Goal: Information Seeking & Learning: Compare options

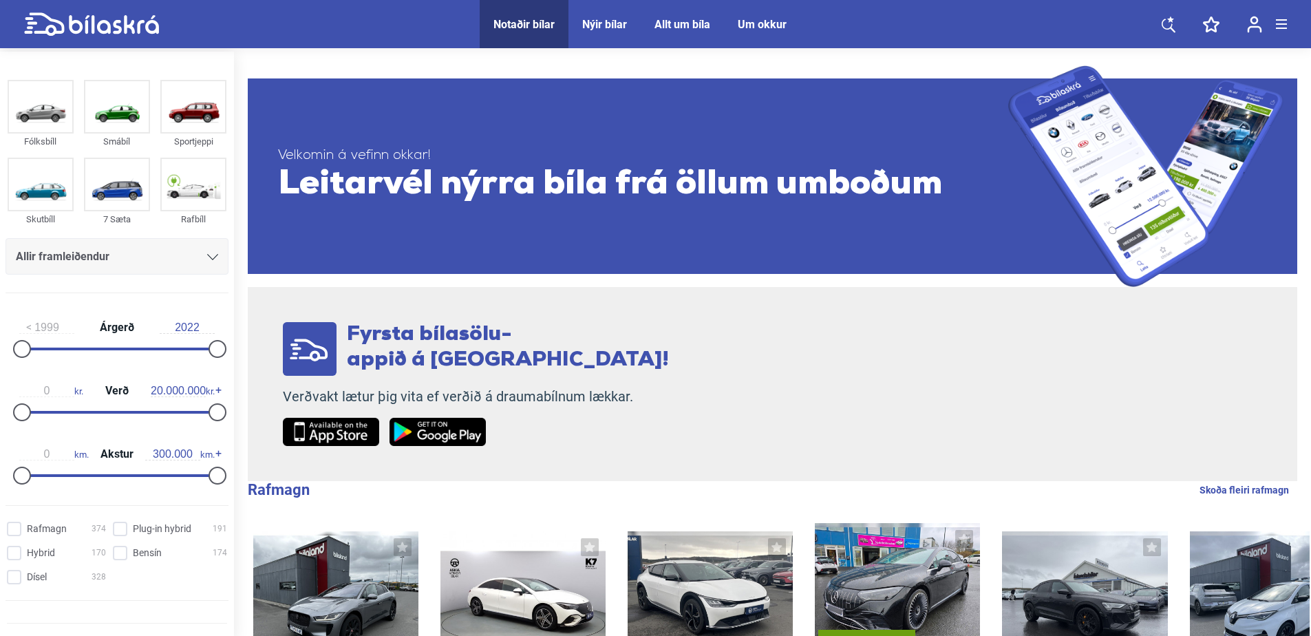
drag, startPoint x: 184, startPoint y: 267, endPoint x: 181, endPoint y: 259, distance: 8.7
click at [184, 267] on div "Allir framleiðendur" at bounding box center [117, 256] width 223 height 36
click at [207, 258] on icon at bounding box center [212, 257] width 11 height 6
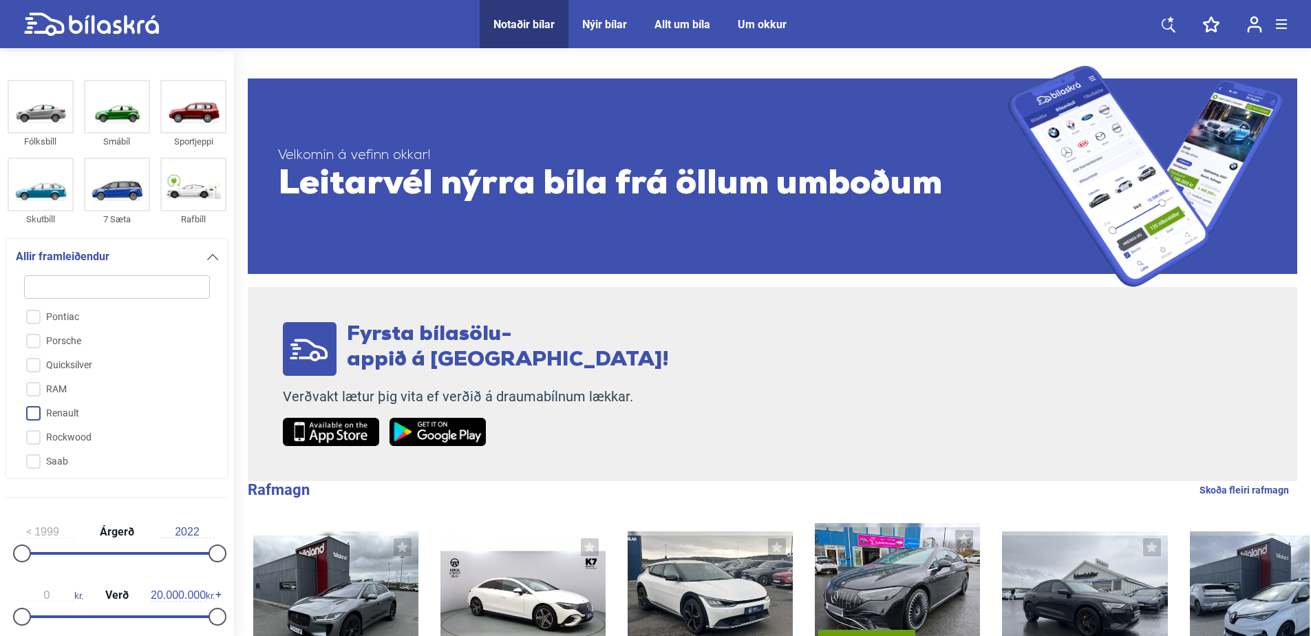
scroll to position [2726, 0]
click at [36, 379] on input "Renault" at bounding box center [107, 391] width 187 height 24
checkbox input "true"
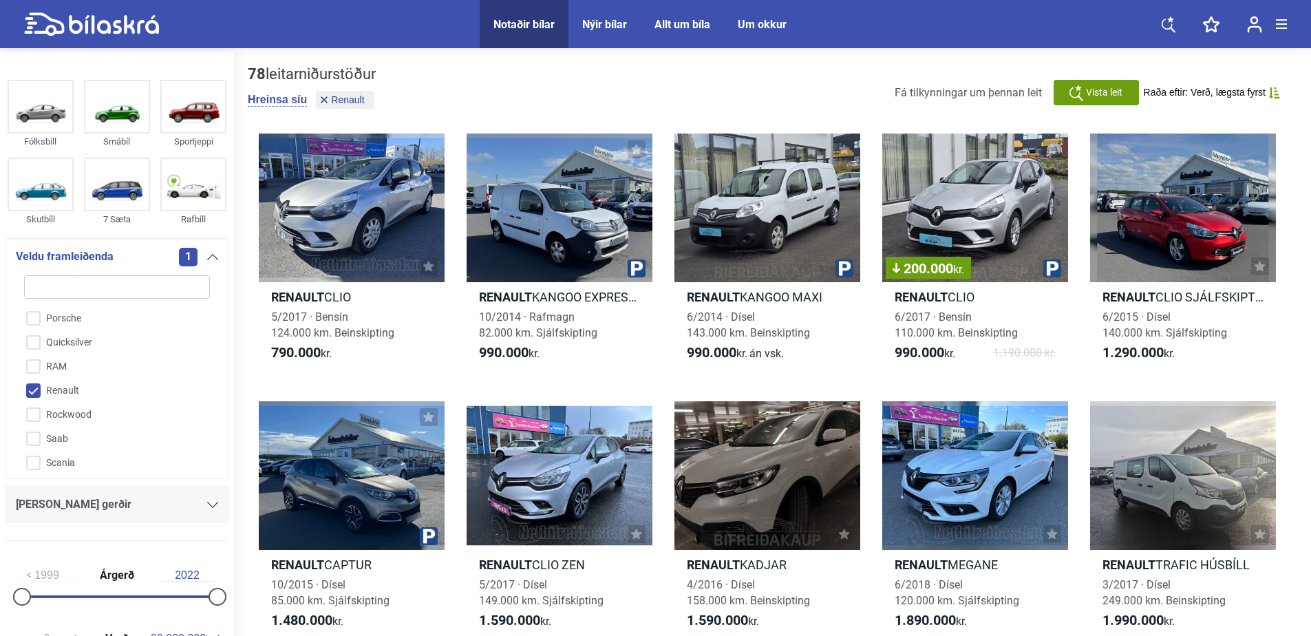
click at [98, 502] on div "[PERSON_NAME] gerðir" at bounding box center [117, 504] width 202 height 19
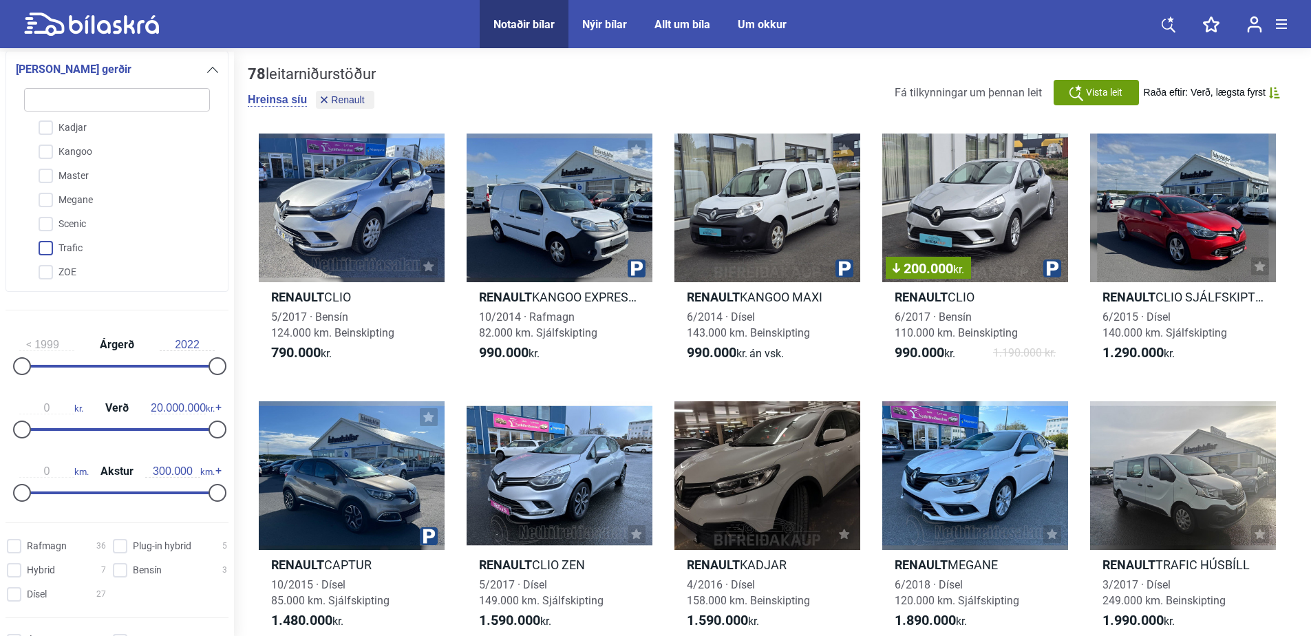
scroll to position [100, 0]
click at [51, 195] on input "Megane" at bounding box center [107, 199] width 187 height 24
checkbox input "true"
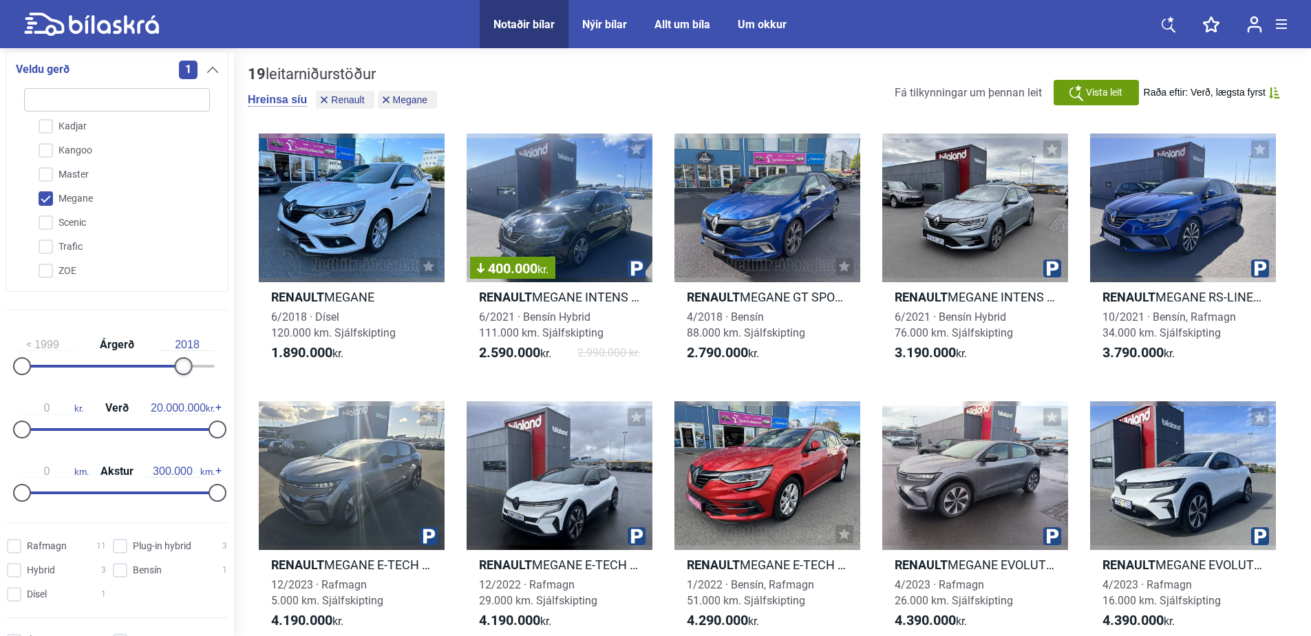
type input "2019"
drag, startPoint x: 212, startPoint y: 360, endPoint x: 186, endPoint y: 365, distance: 25.9
click at [186, 365] on div at bounding box center [192, 366] width 18 height 18
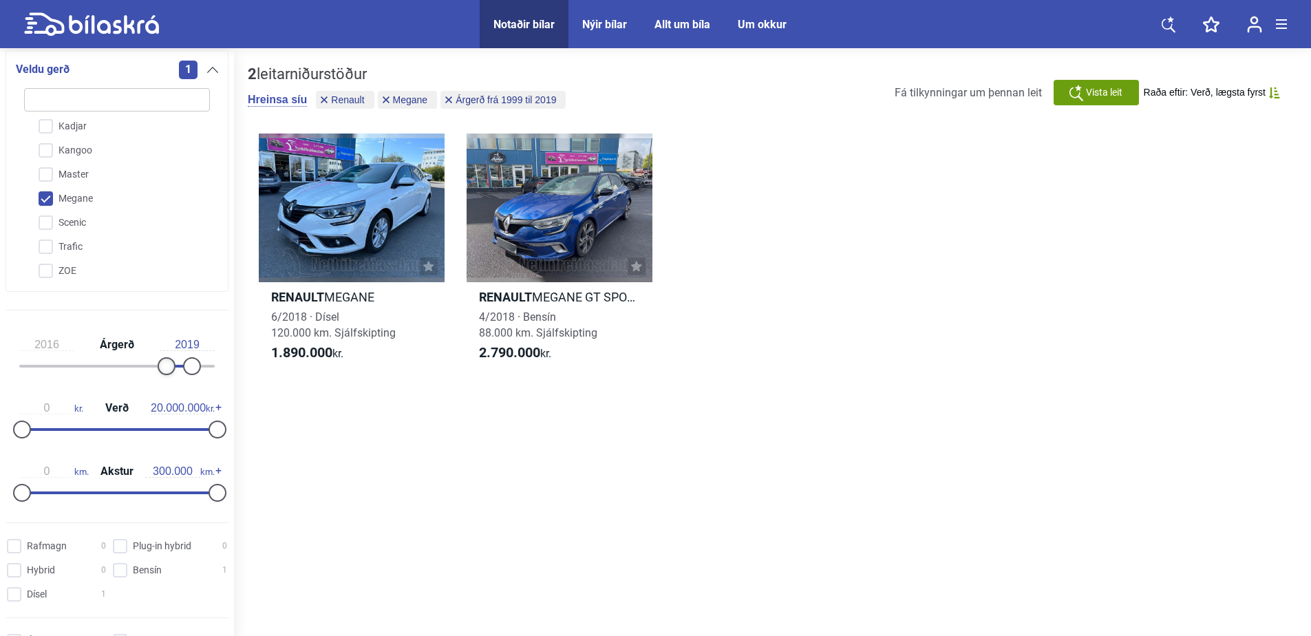
type input "2017"
drag, startPoint x: 21, startPoint y: 362, endPoint x: 171, endPoint y: 365, distance: 149.3
click at [171, 365] on div at bounding box center [175, 366] width 18 height 18
click at [348, 239] on div at bounding box center [352, 207] width 186 height 149
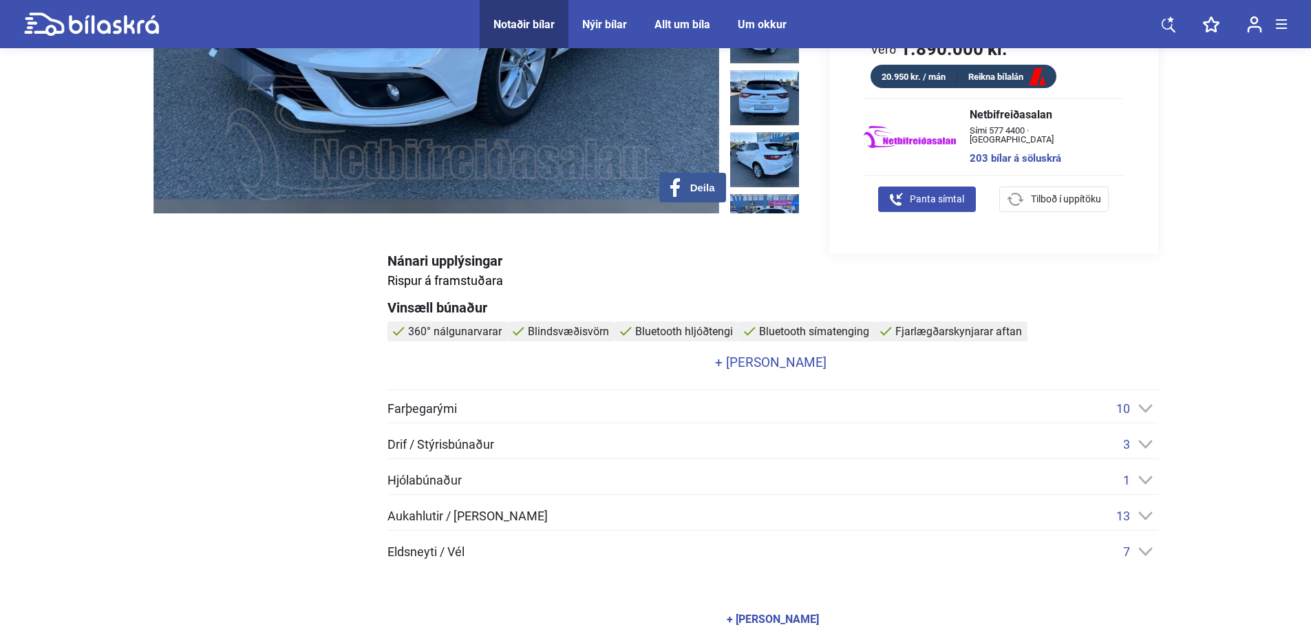
scroll to position [69, 0]
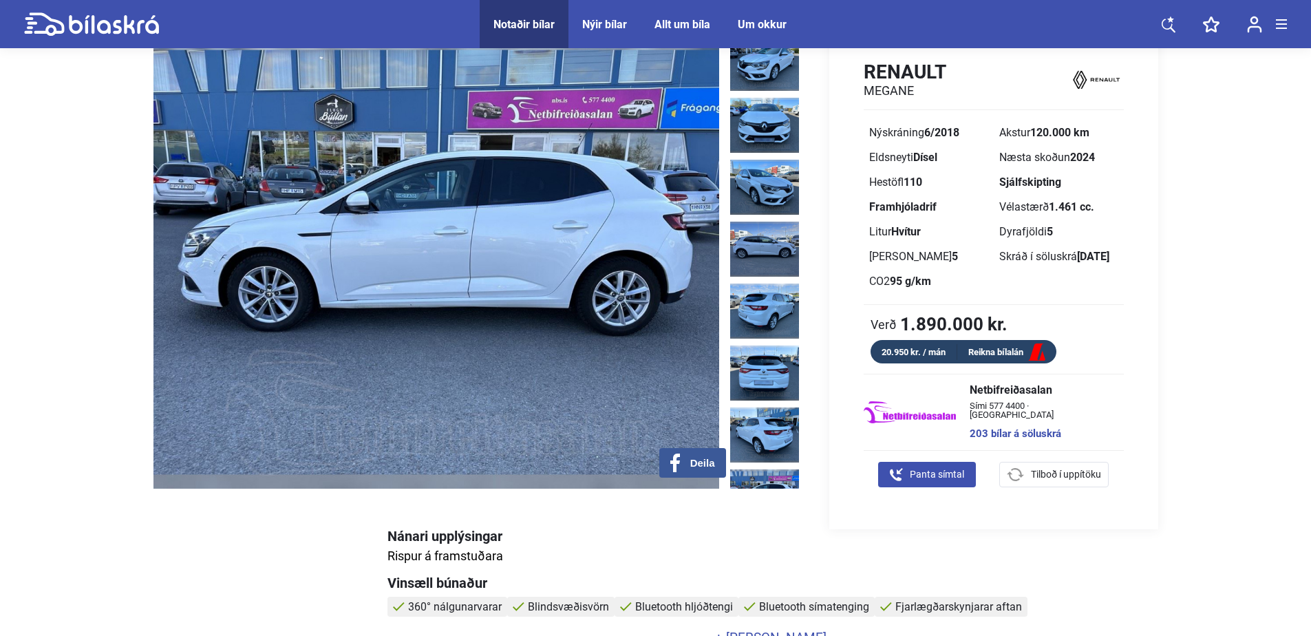
click at [755, 469] on img at bounding box center [764, 496] width 69 height 55
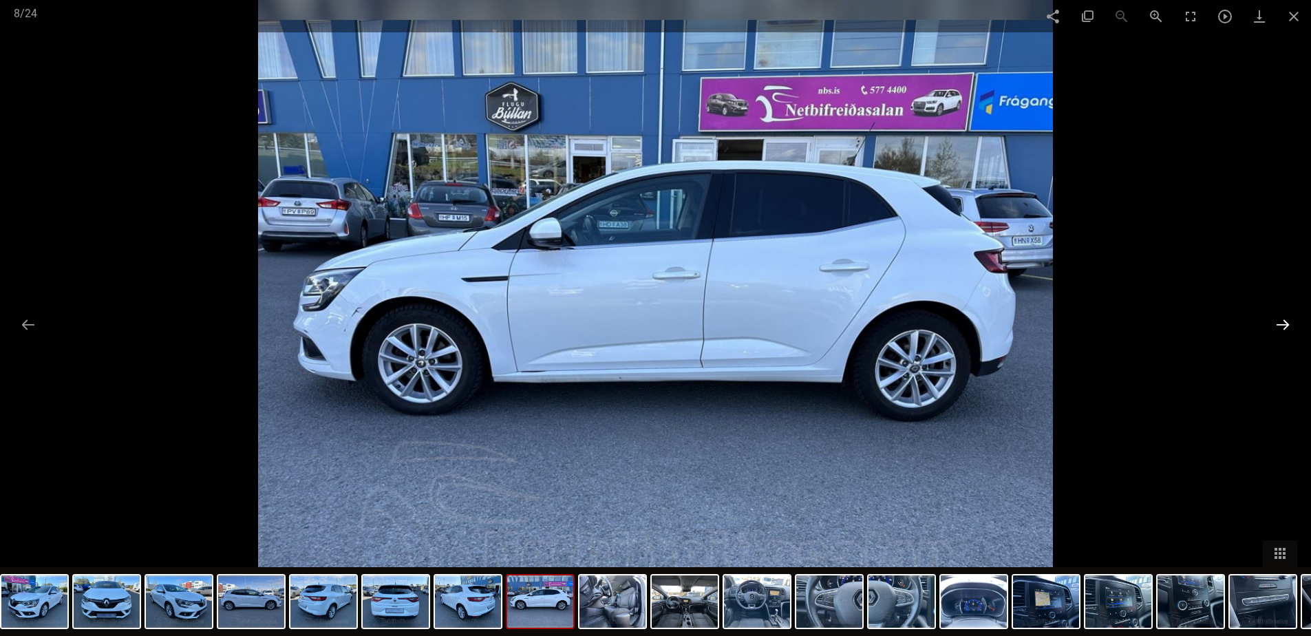
click at [1278, 325] on button at bounding box center [1282, 324] width 29 height 27
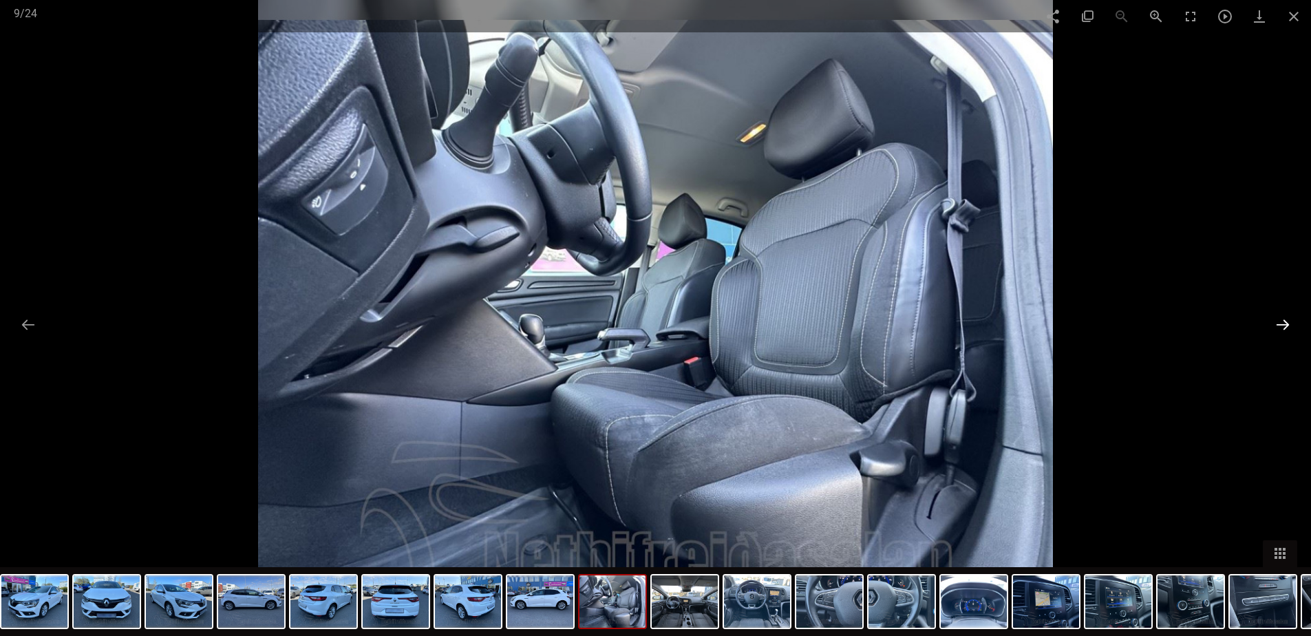
click at [1278, 325] on button at bounding box center [1282, 324] width 29 height 27
click at [1278, 320] on button at bounding box center [1282, 324] width 29 height 27
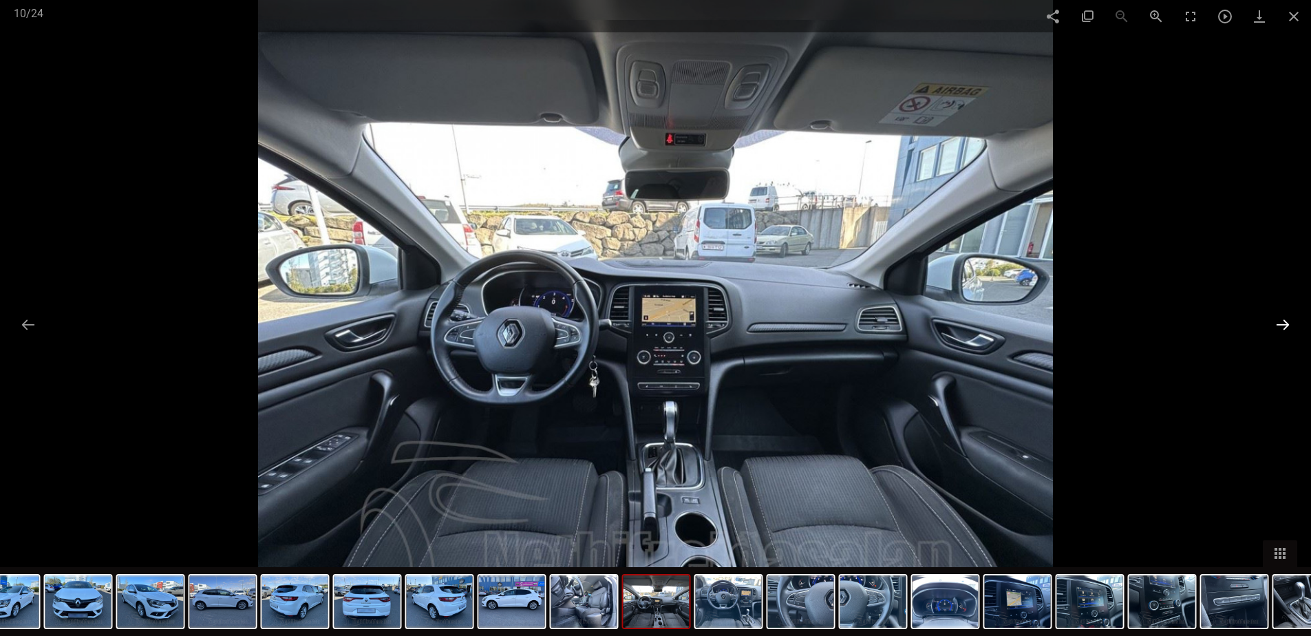
click at [1280, 320] on button at bounding box center [1282, 324] width 29 height 27
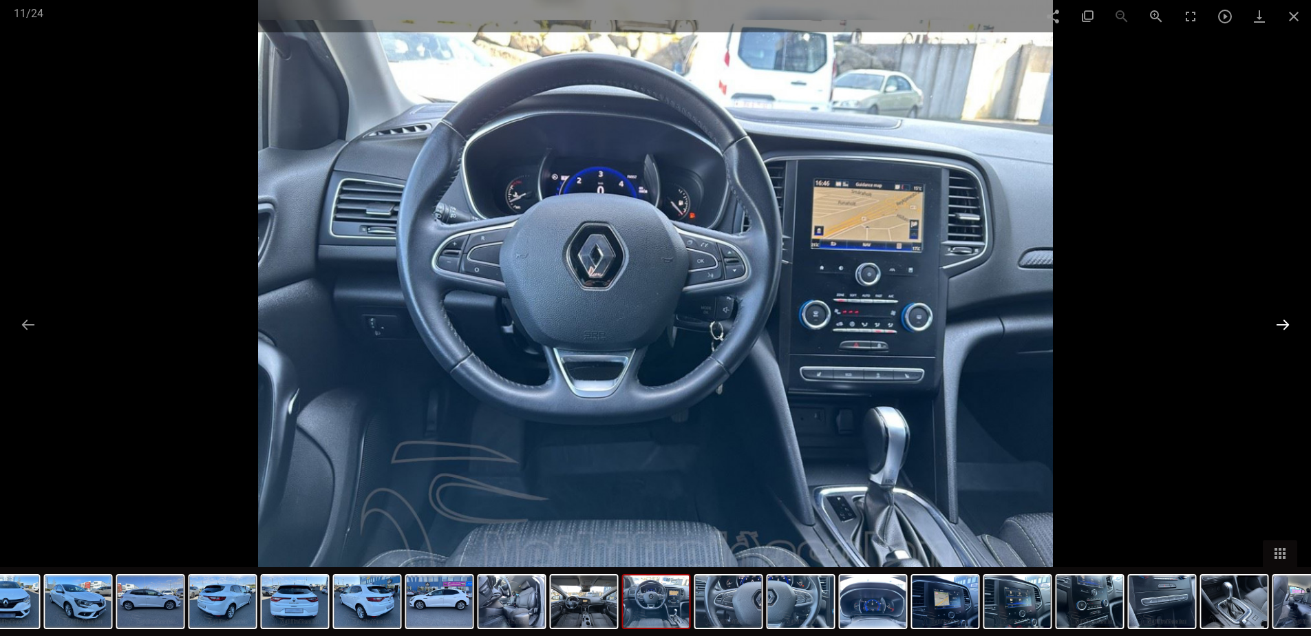
click at [1280, 320] on button at bounding box center [1282, 324] width 29 height 27
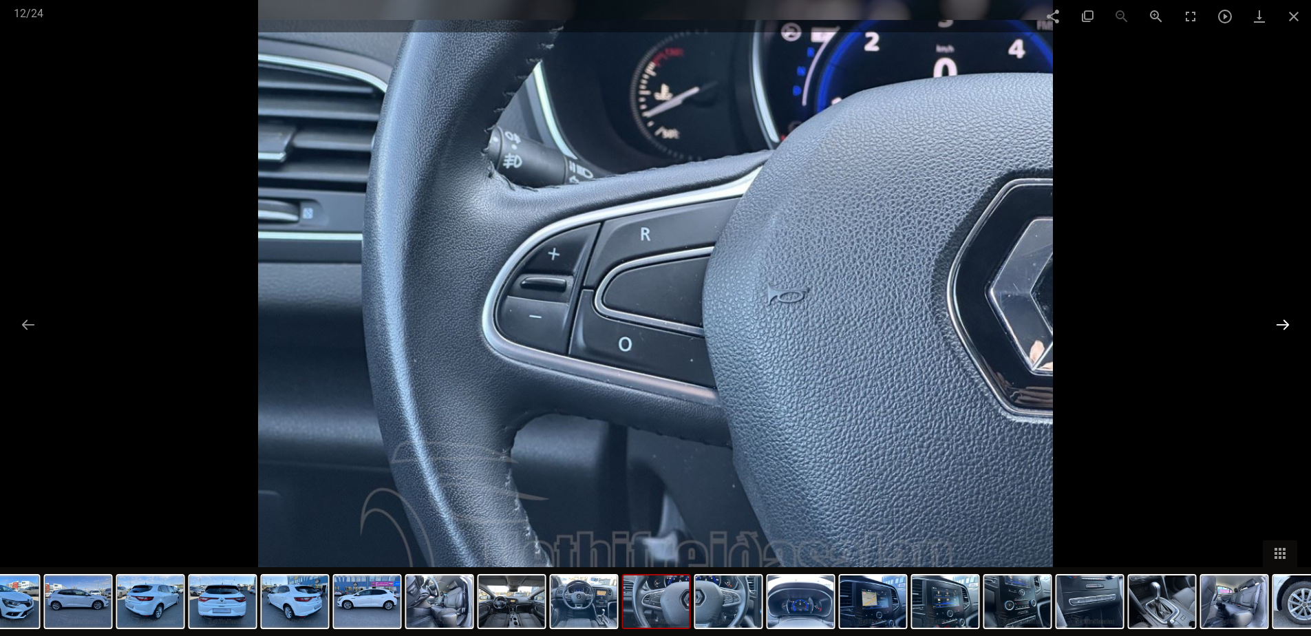
click at [1280, 320] on button at bounding box center [1282, 324] width 29 height 27
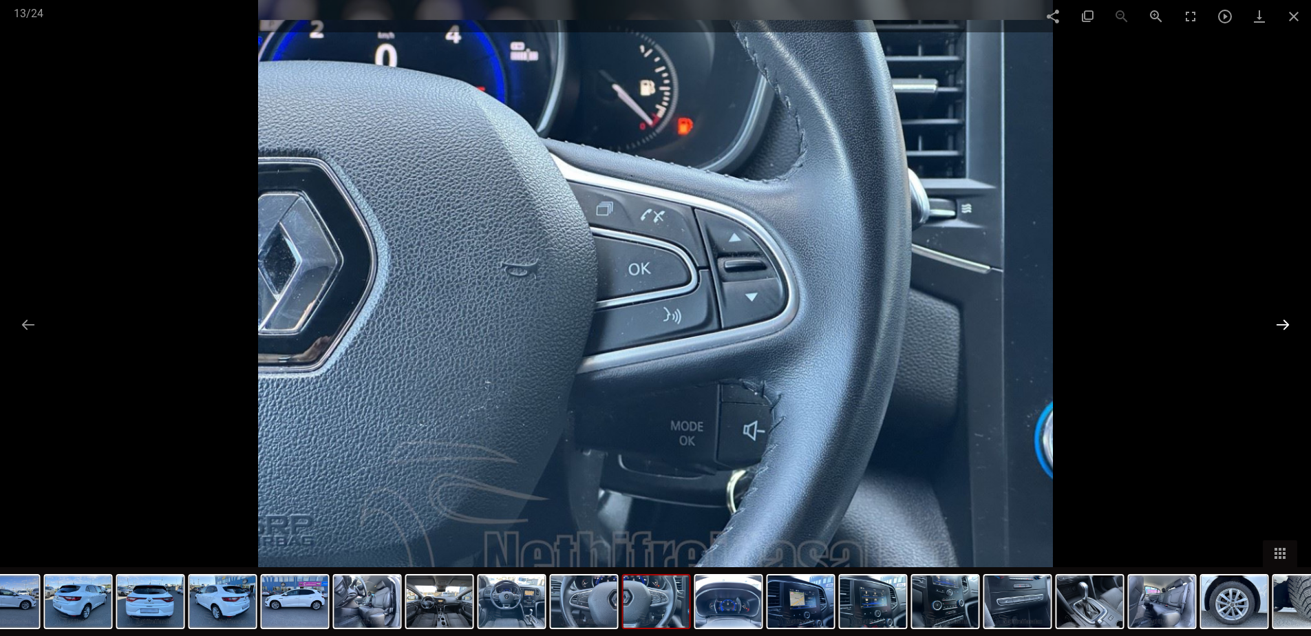
click at [1280, 320] on button at bounding box center [1282, 324] width 29 height 27
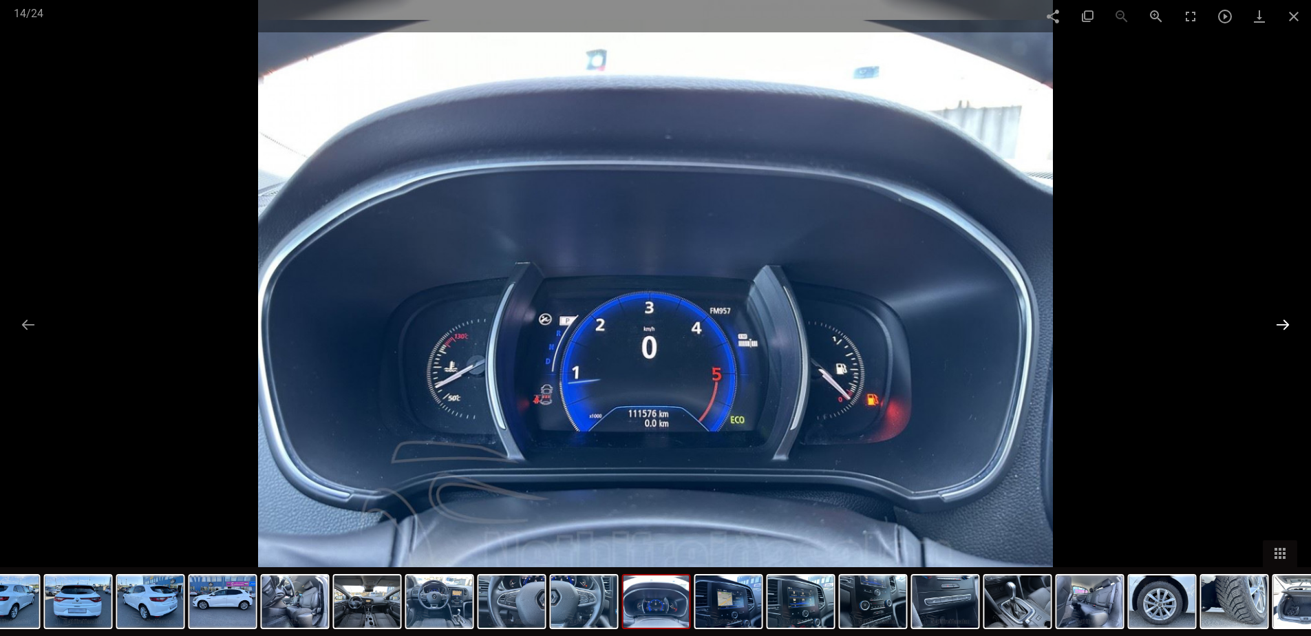
click at [1280, 320] on button at bounding box center [1282, 324] width 29 height 27
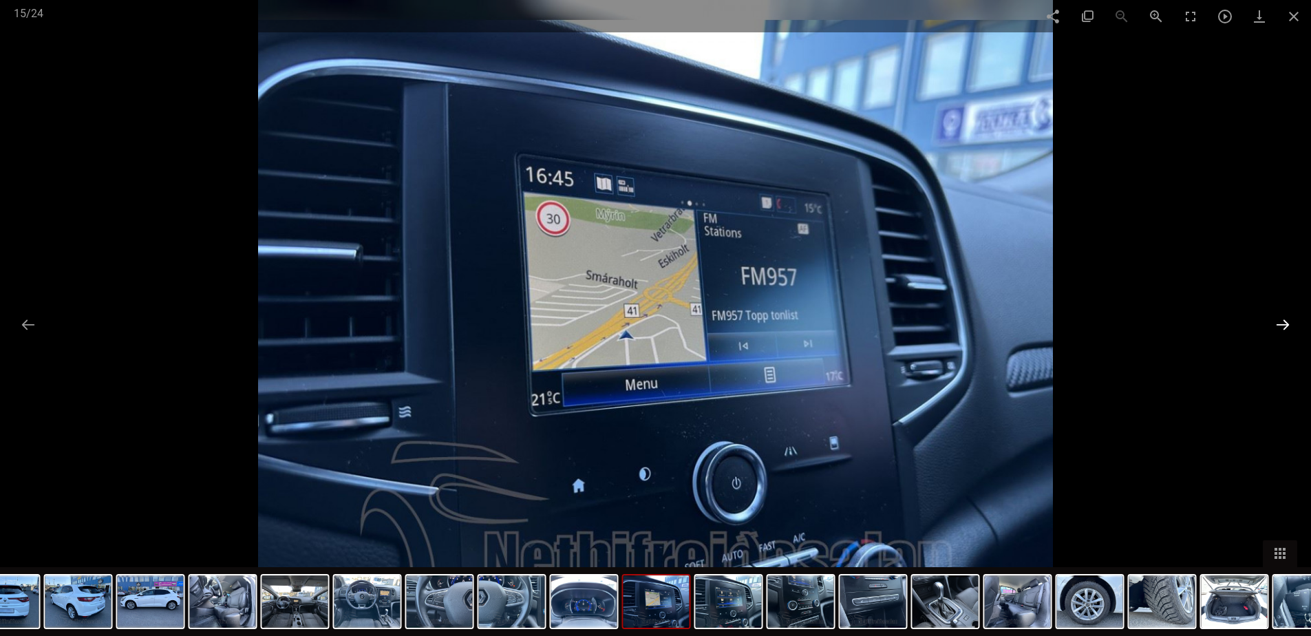
click at [1280, 320] on button at bounding box center [1282, 324] width 29 height 27
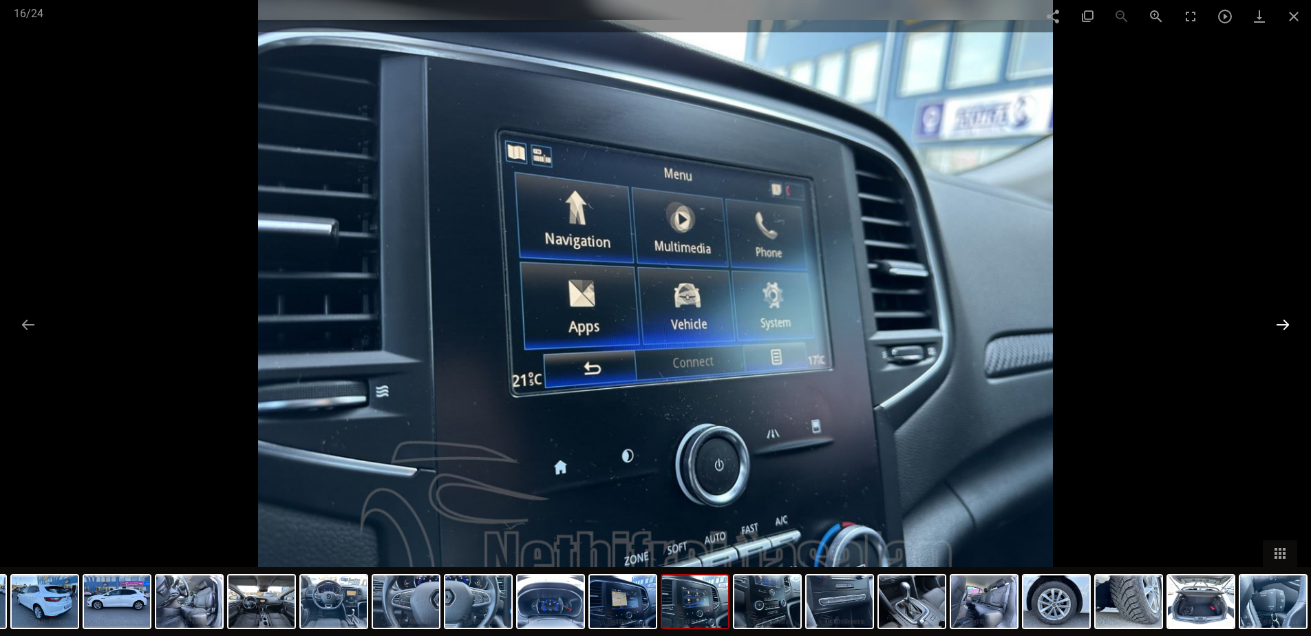
click at [1280, 320] on button at bounding box center [1282, 324] width 29 height 27
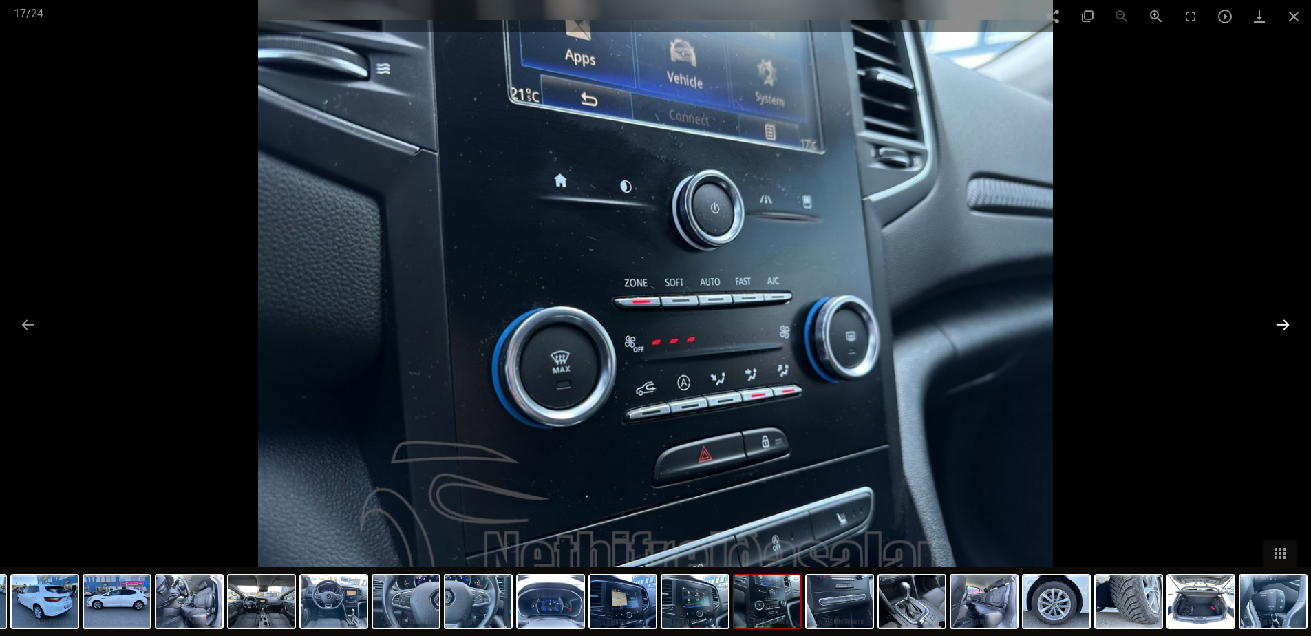
click at [1280, 320] on button at bounding box center [1282, 324] width 29 height 27
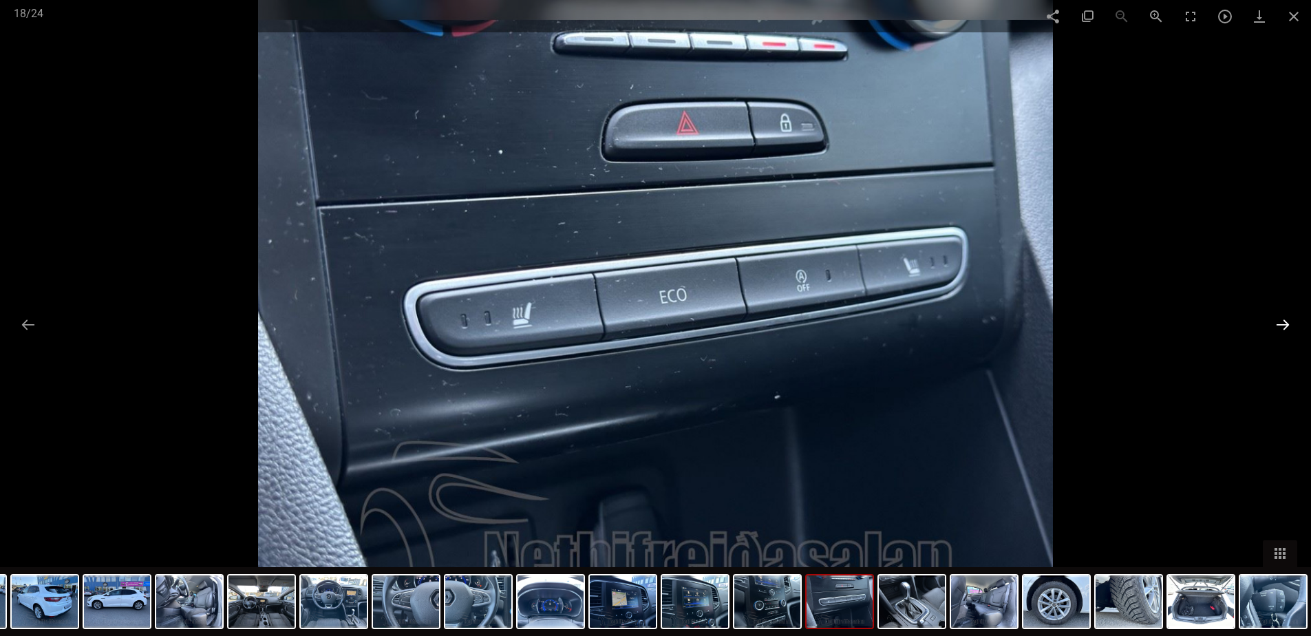
click at [1280, 320] on button at bounding box center [1282, 324] width 29 height 27
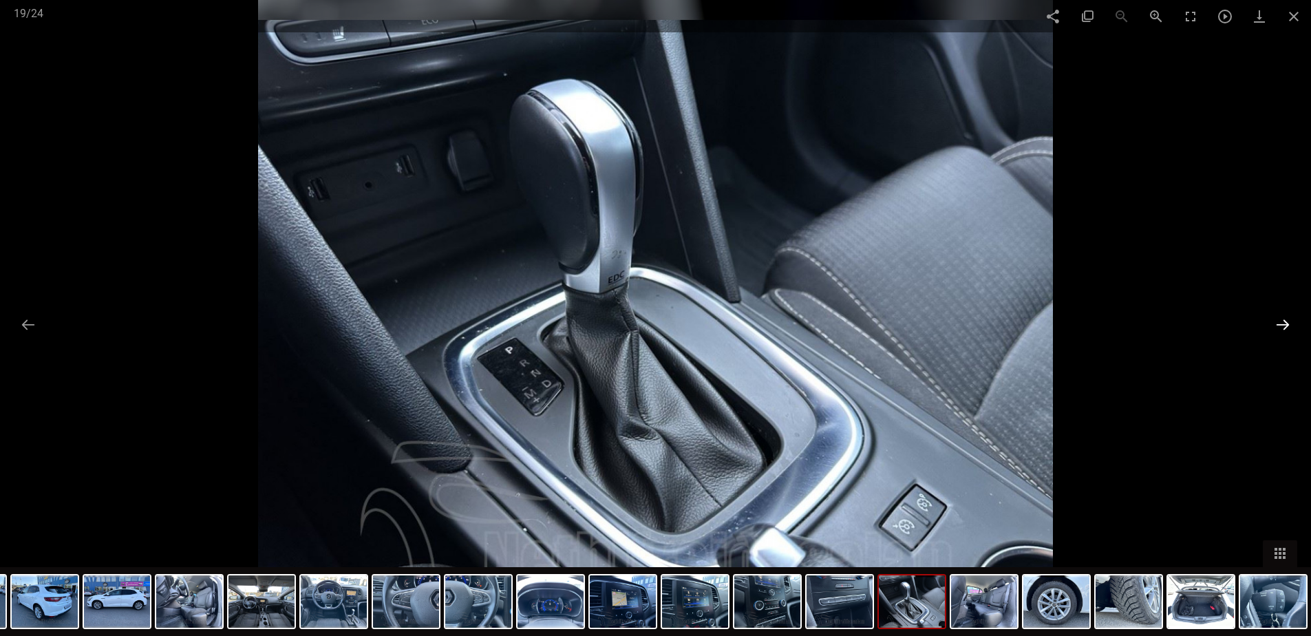
click at [1280, 320] on button at bounding box center [1282, 324] width 29 height 27
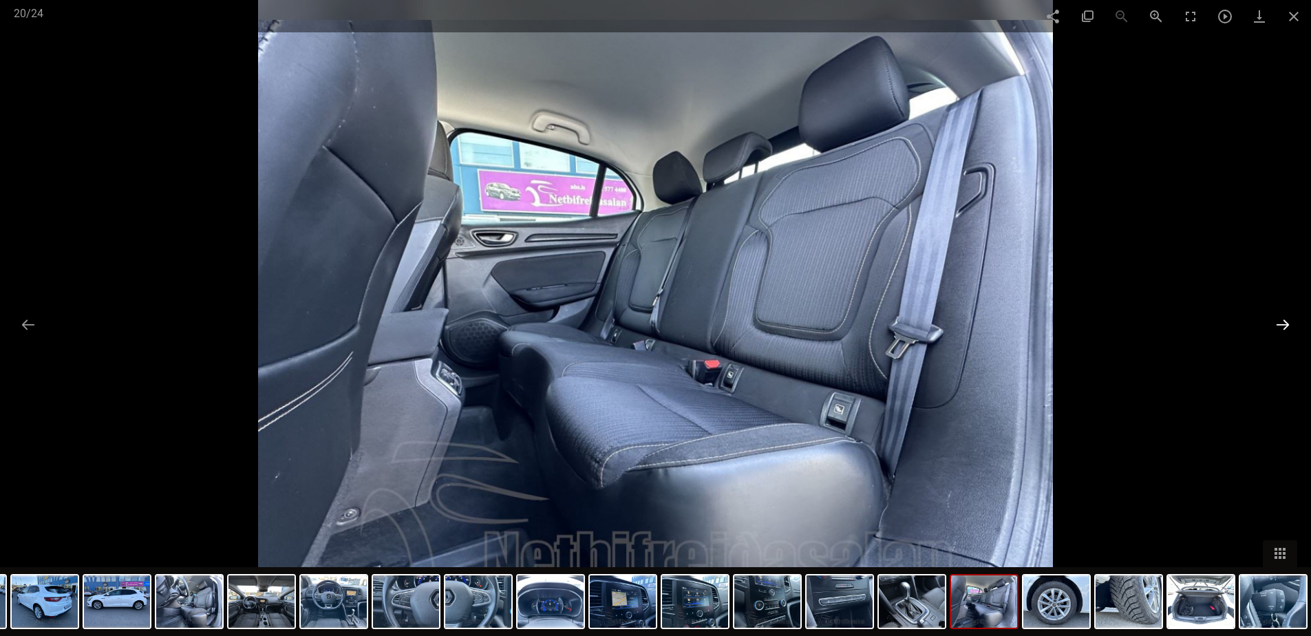
click at [1280, 320] on button at bounding box center [1282, 324] width 29 height 27
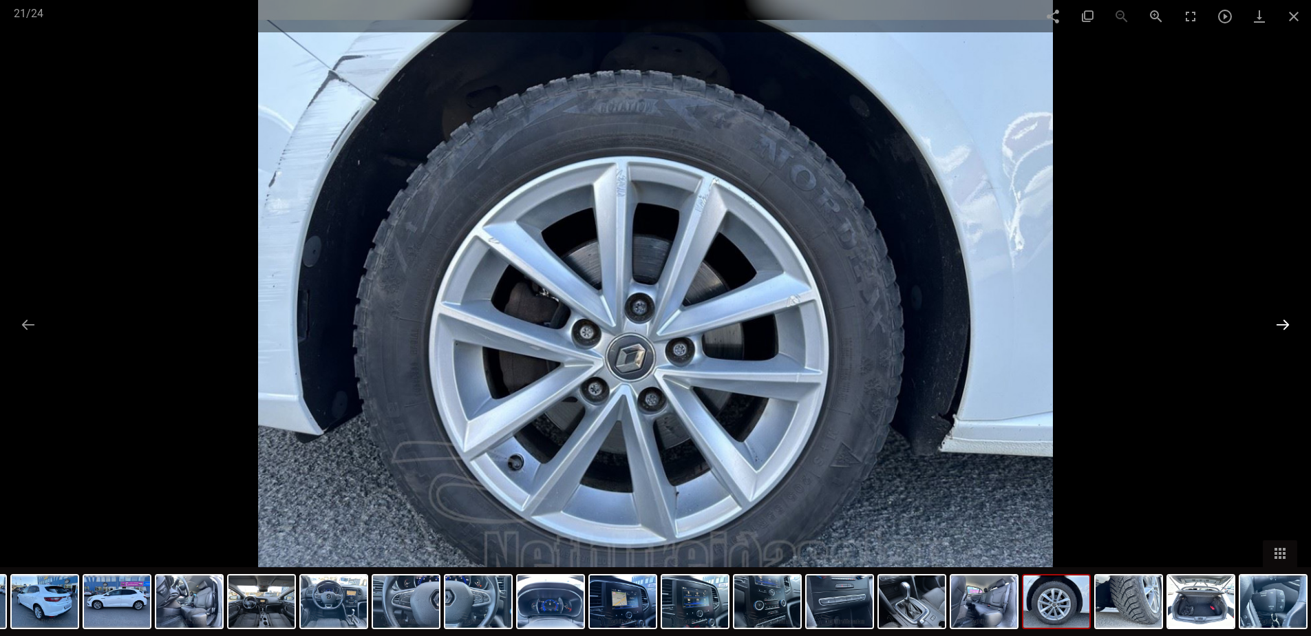
click at [1280, 320] on button at bounding box center [1282, 324] width 29 height 27
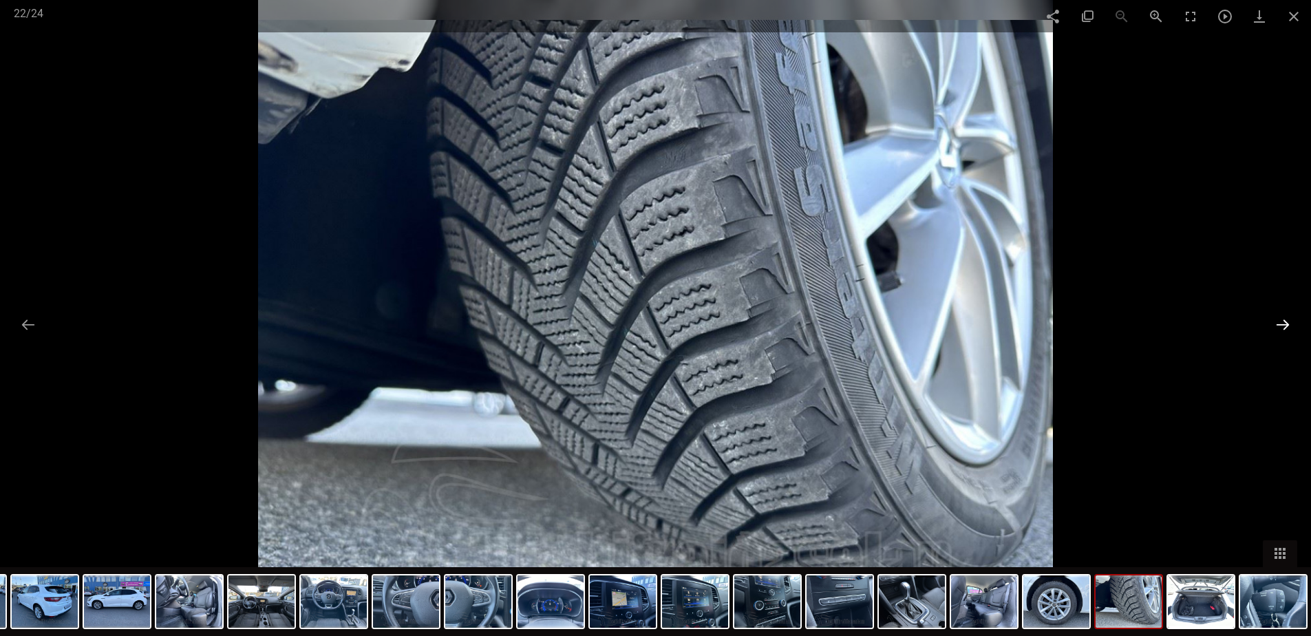
click at [1280, 320] on button at bounding box center [1282, 324] width 29 height 27
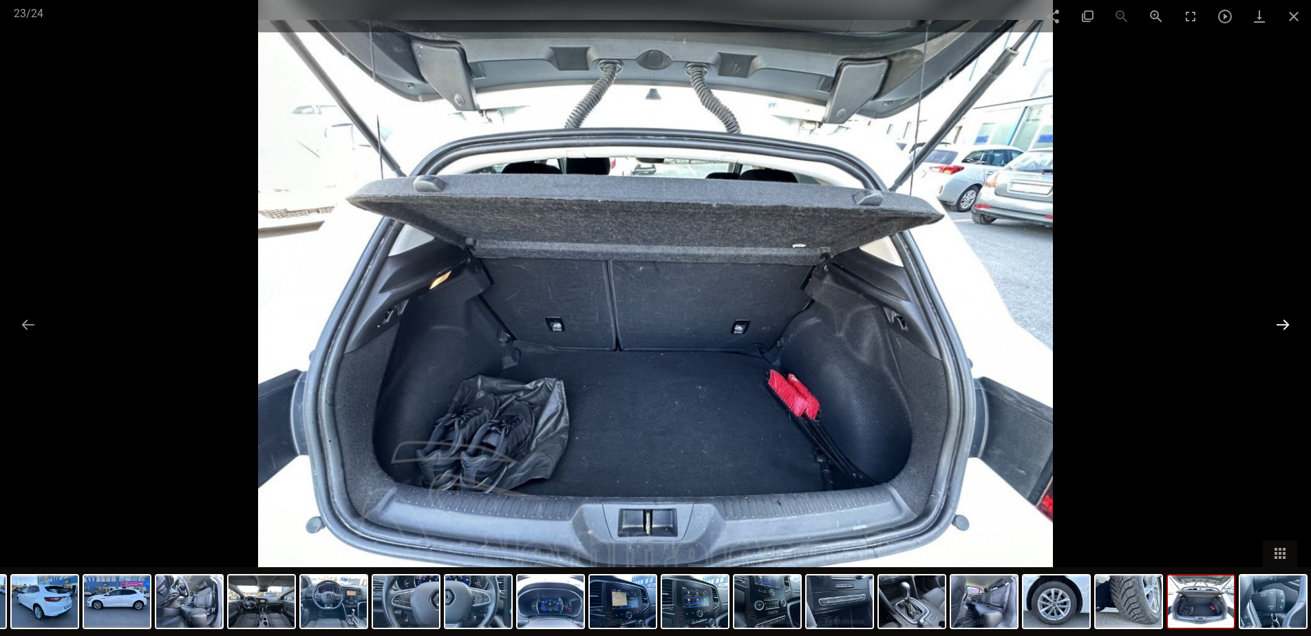
click at [1280, 320] on button at bounding box center [1282, 324] width 29 height 27
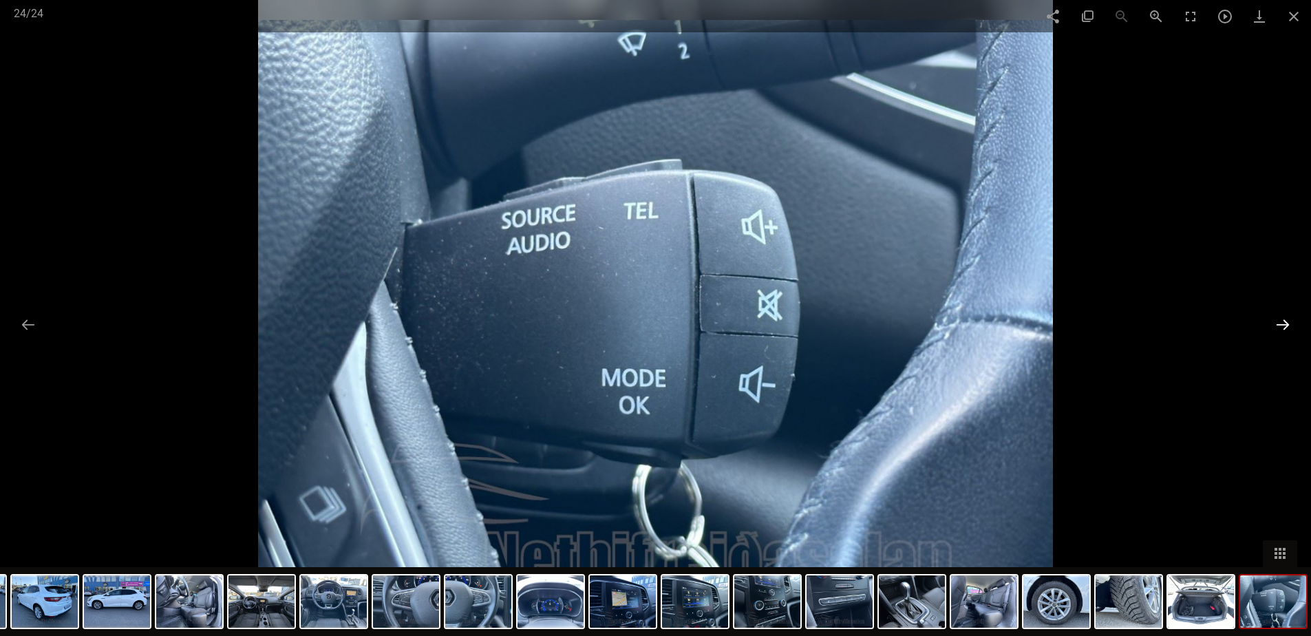
click at [1280, 320] on button at bounding box center [1282, 324] width 29 height 27
